Goal: Task Accomplishment & Management: Complete application form

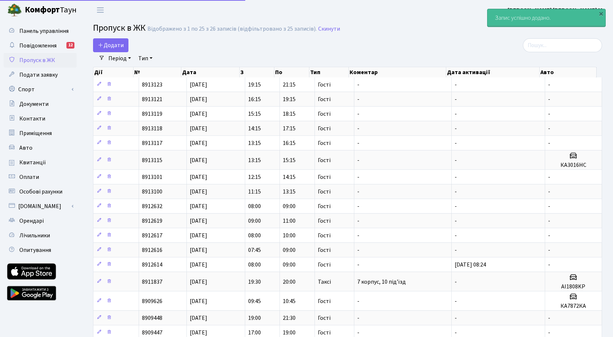
select select "25"
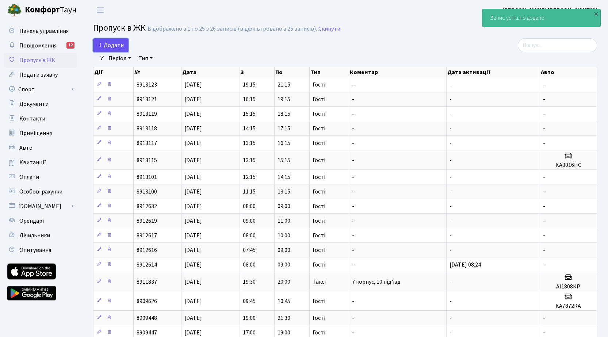
click at [115, 45] on span "Додати" at bounding box center [111, 45] width 26 height 8
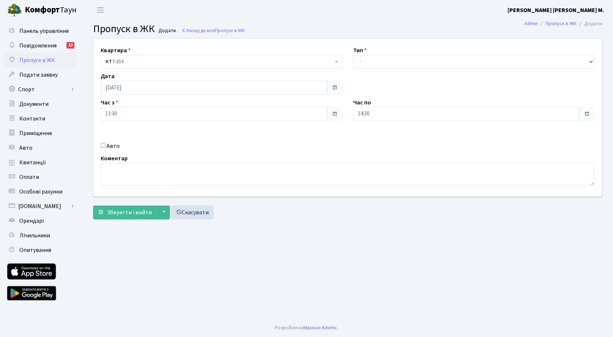
click at [103, 147] on input "Авто" at bounding box center [103, 145] width 5 height 5
checkbox input "true"
click at [373, 62] on select "- Доставка Таксі Гості Сервіс" at bounding box center [474, 62] width 242 height 14
select select "3"
click at [353, 55] on select "- Доставка Таксі Гості Сервіс" at bounding box center [474, 62] width 242 height 14
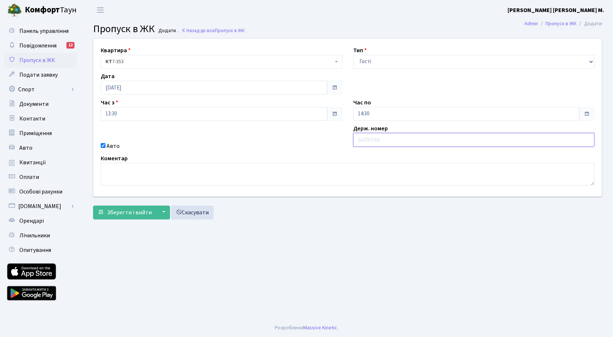
drag, startPoint x: 368, startPoint y: 142, endPoint x: 370, endPoint y: 134, distance: 8.7
click at [368, 142] on input "text" at bounding box center [474, 140] width 242 height 14
type input "ка3016нс"
click at [111, 212] on span "Зберегти і вийти" at bounding box center [129, 212] width 45 height 8
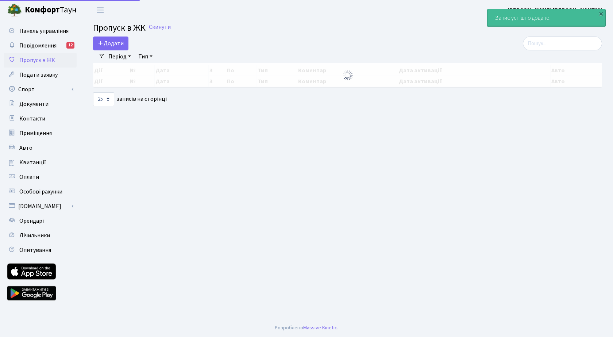
select select "25"
